Goal: Transaction & Acquisition: Subscribe to service/newsletter

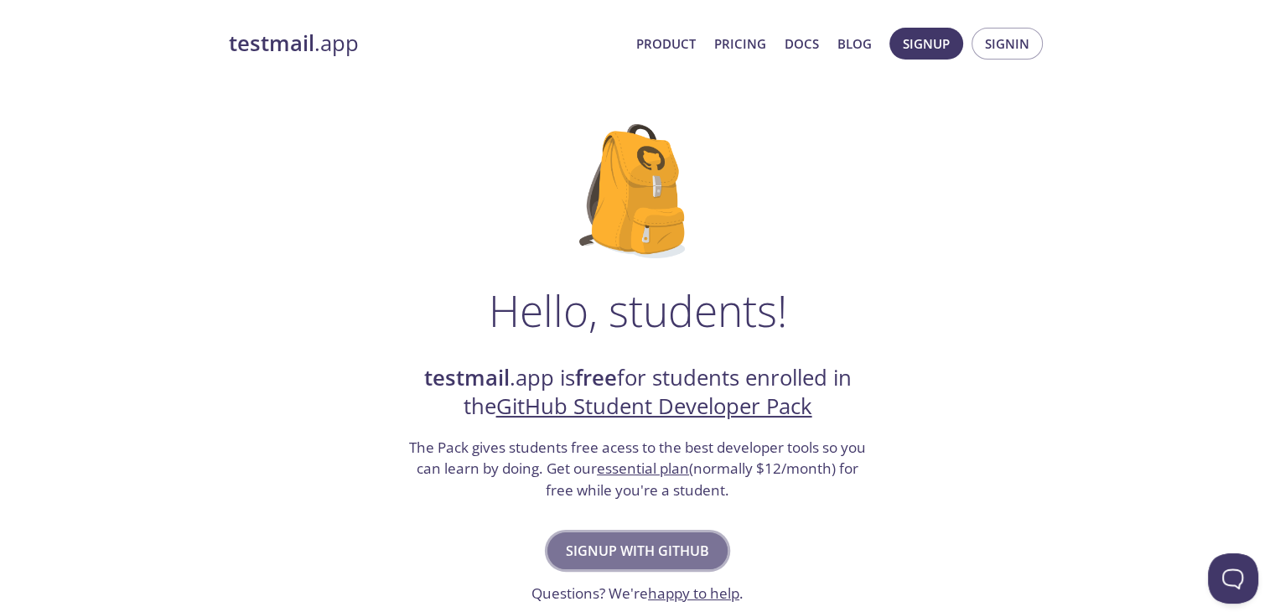
click at [621, 541] on span "Signup with GitHub" at bounding box center [637, 550] width 143 height 23
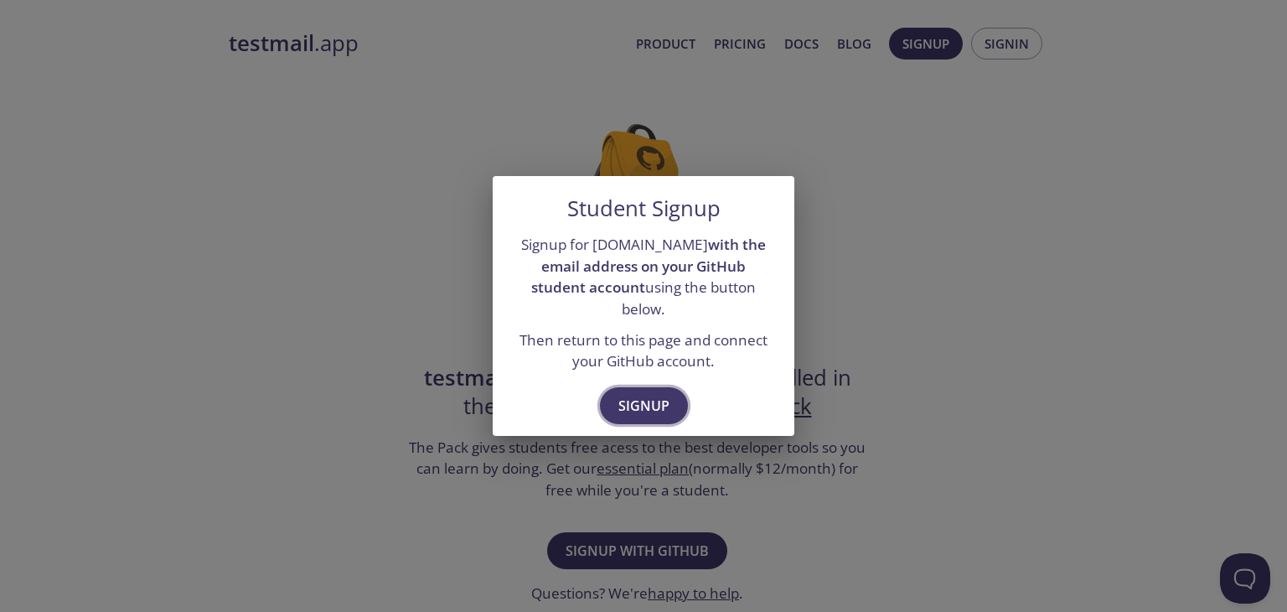
click at [644, 394] on span "Signup" at bounding box center [644, 405] width 51 height 23
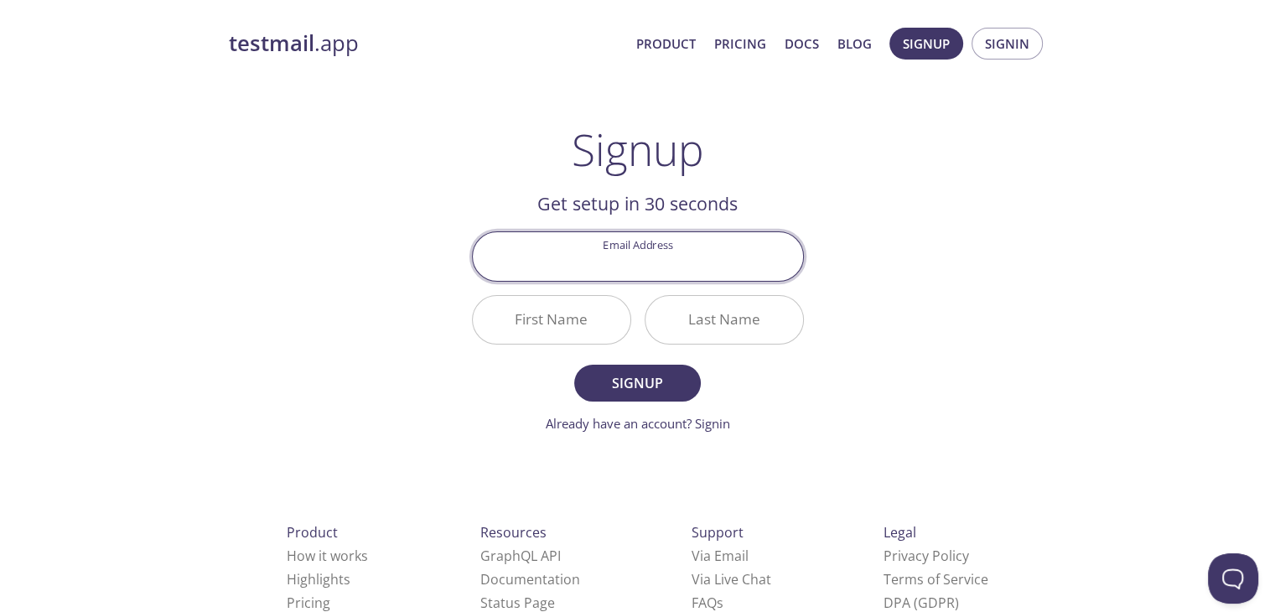
click at [655, 268] on input "Email Address" at bounding box center [638, 256] width 330 height 48
type input "[EMAIL_ADDRESS][DOMAIN_NAME]"
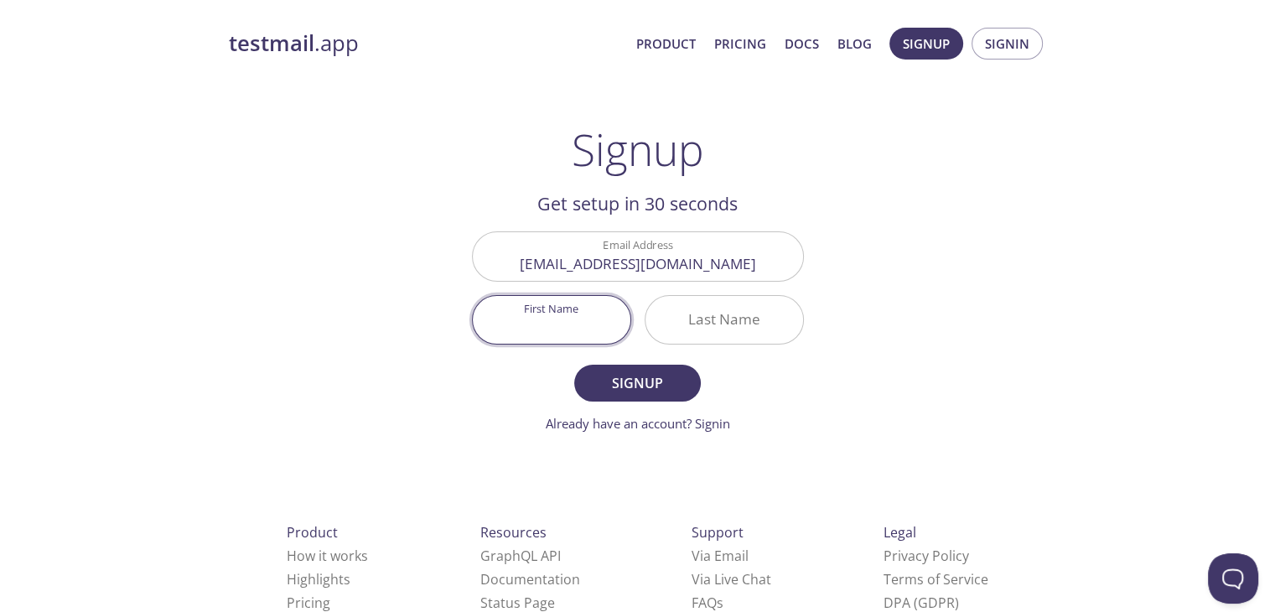
click at [569, 329] on input "First Name" at bounding box center [552, 320] width 158 height 48
type input "[PERSON_NAME]"
click at [731, 333] on input "C" at bounding box center [724, 320] width 158 height 48
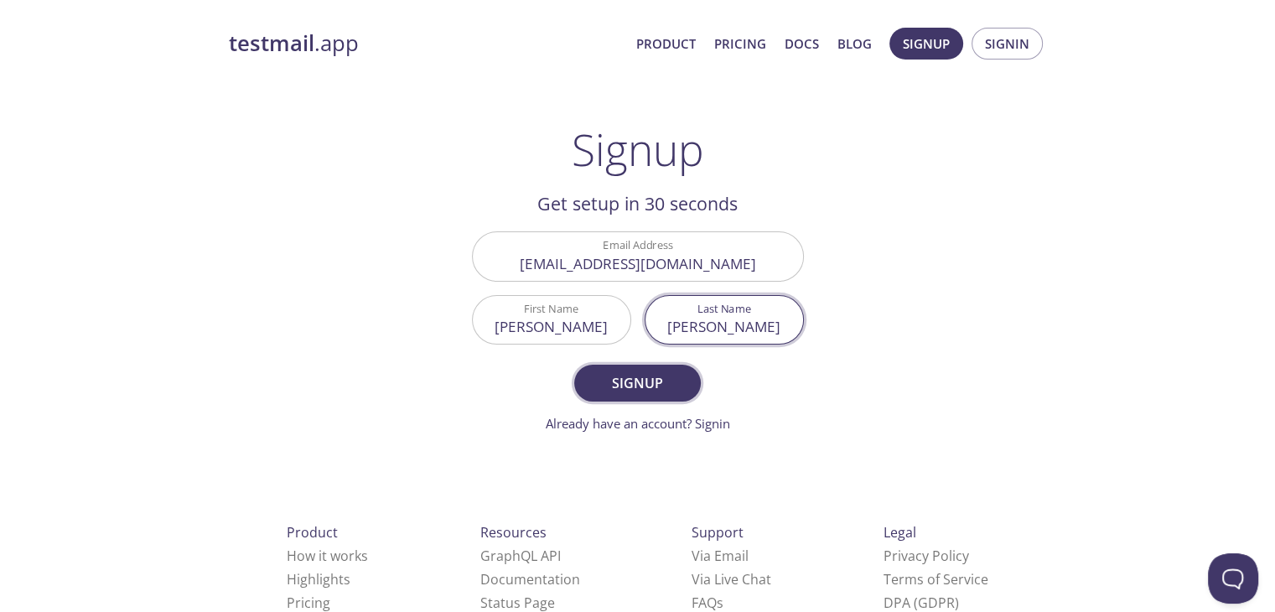
type input "[PERSON_NAME]"
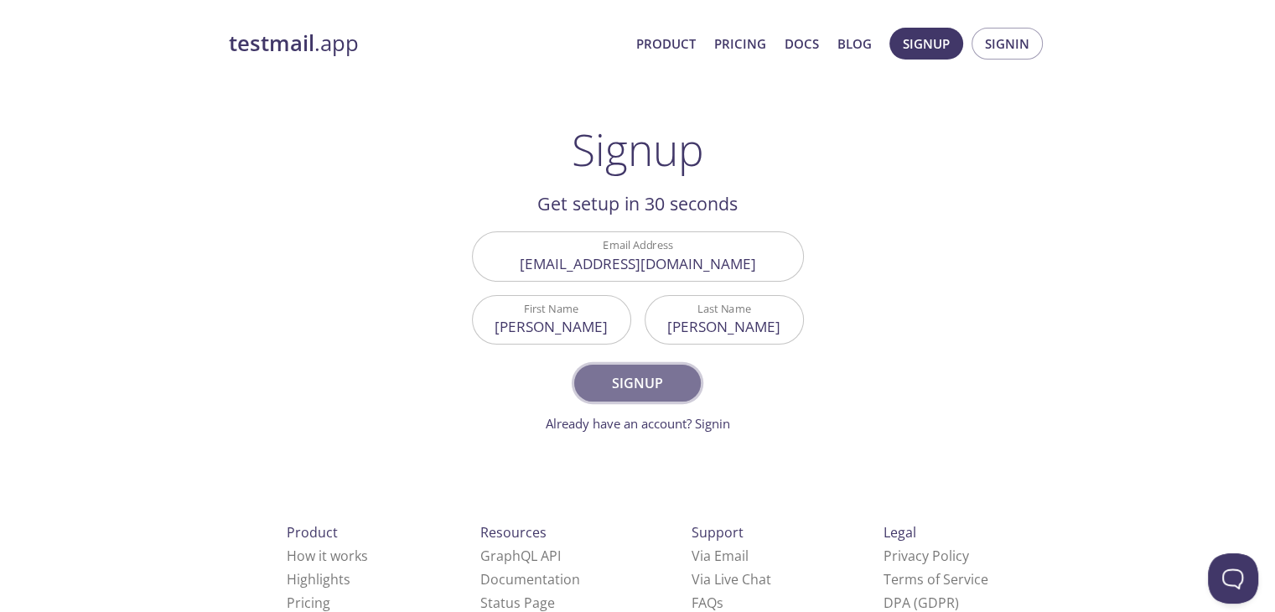
click at [630, 393] on span "Signup" at bounding box center [637, 382] width 89 height 23
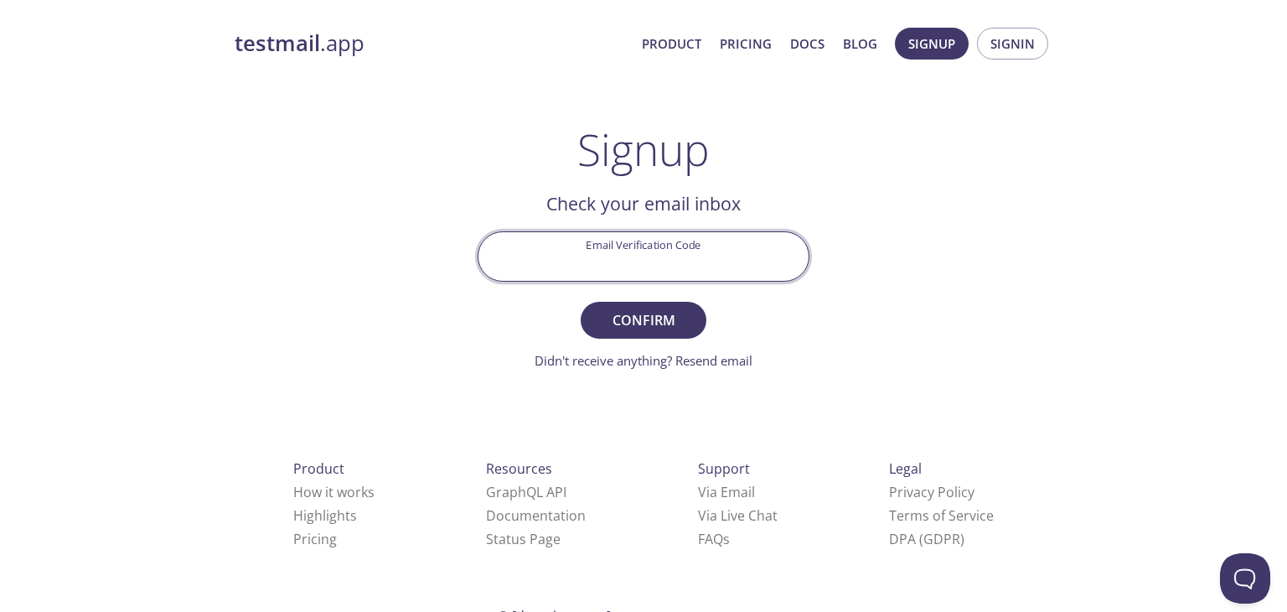
click at [661, 264] on input "Email Verification Code" at bounding box center [644, 256] width 330 height 48
paste input "6DHPRE8"
type input "6DHPRE8"
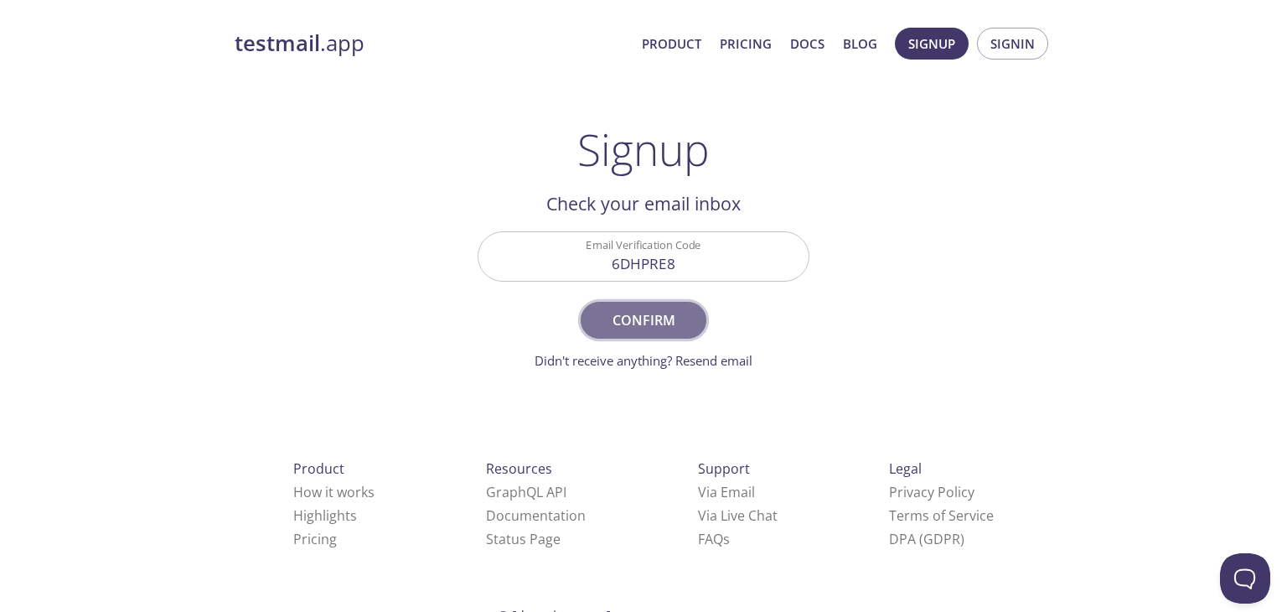
click at [642, 327] on span "Confirm" at bounding box center [643, 319] width 89 height 23
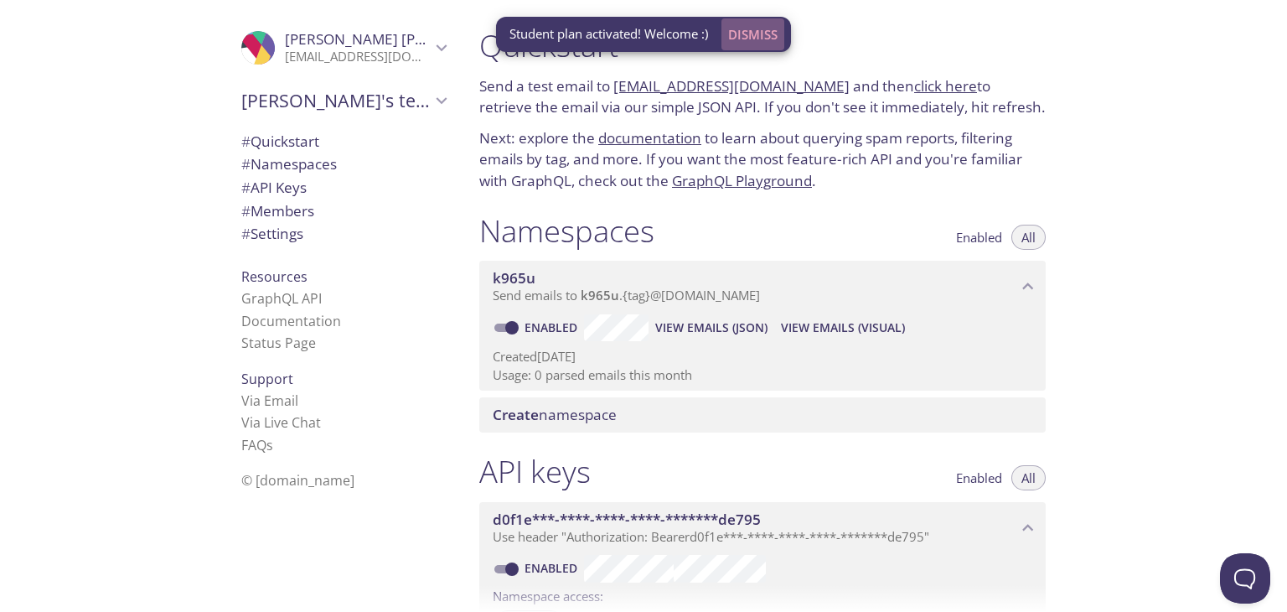
click at [762, 32] on span "Dismiss" at bounding box center [752, 34] width 49 height 22
